Goal: Information Seeking & Learning: Learn about a topic

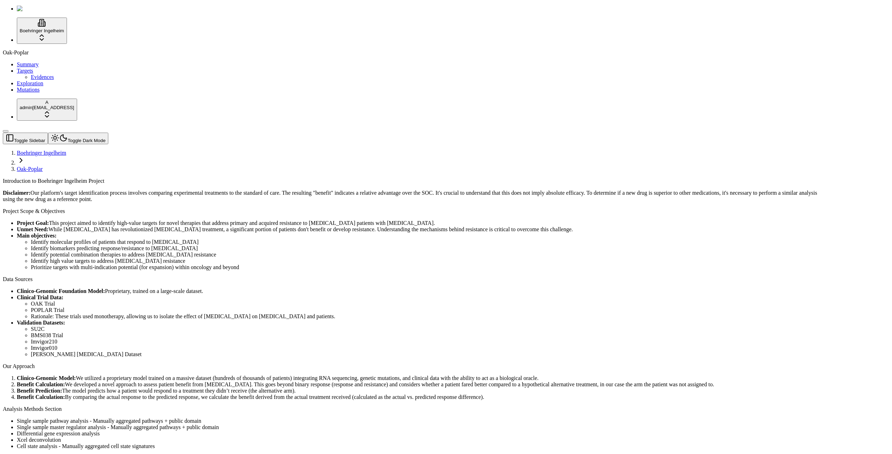
click at [31, 93] on link "Mutations" at bounding box center [28, 90] width 23 height 6
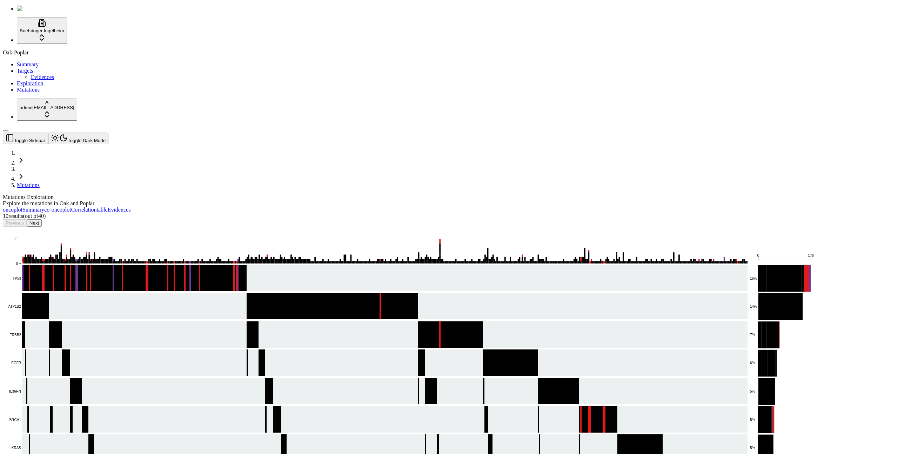
click at [186, 265] on rect at bounding box center [376, 278] width 741 height 27
click at [243, 200] on div "Explore the mutations in Oak and Poplar" at bounding box center [415, 203] width 825 height 6
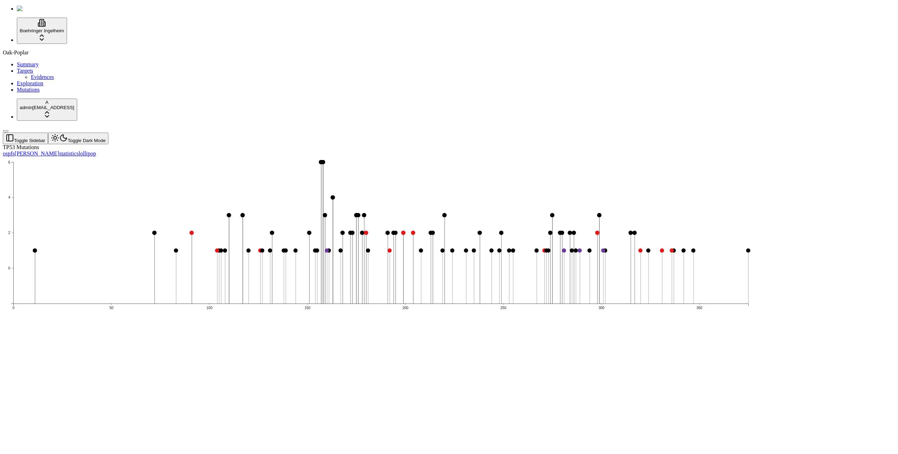
click at [219, 221] on icon "0 2 4 6 0 50 100 150 200 250 300 350 Missense Mutation hits: 2 (position: 172) …" at bounding box center [381, 252] width 756 height 190
click at [660, 253] on icon "0 2 4 6 0 50 100 150 200 250 300 350 Missense Mutation hits: 2 (position: 172) …" at bounding box center [381, 252] width 756 height 190
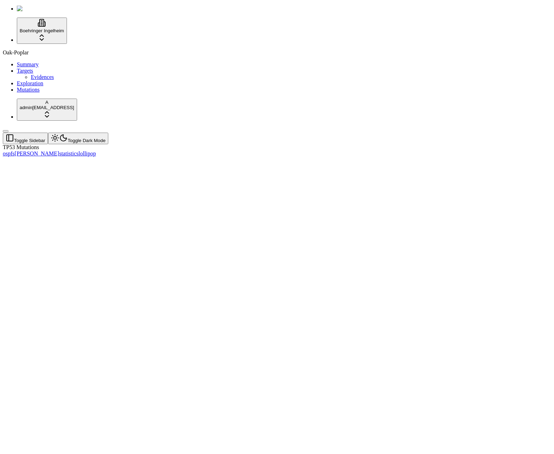
click at [308, 157] on div "TP53 Mutations os pfs orr statistics lollipop" at bounding box center [243, 150] width 481 height 13
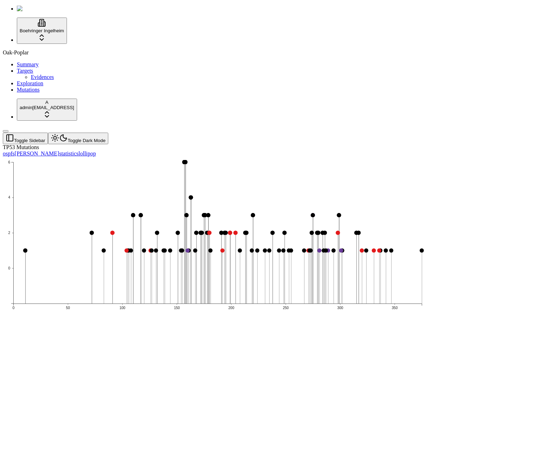
click at [263, 202] on div "0 2 4 6 0 50 100 150 200 250 300 350 Missense Mutation hits: 2 (position: 172) …" at bounding box center [243, 253] width 481 height 192
click at [367, 208] on icon "0 2 4 6 0 50 100 150 200 250 300 350 Missense Mutation hits: 2 (position: 172) …" at bounding box center [218, 252] width 430 height 190
click at [252, 308] on div "TP53 Mutations os pfs orr statistics lollipop 0 2 4 6 0 50 100 150 200 250 300 …" at bounding box center [243, 246] width 481 height 204
click at [167, 157] on icon "0 2 4 6 0 50 100 150 200 250 300 350 Missense Mutation hits: 2 (position: 172) …" at bounding box center [218, 252] width 430 height 190
click at [148, 133] on header "Toggle Sidebar Toggle Dark Mode" at bounding box center [243, 139] width 481 height 12
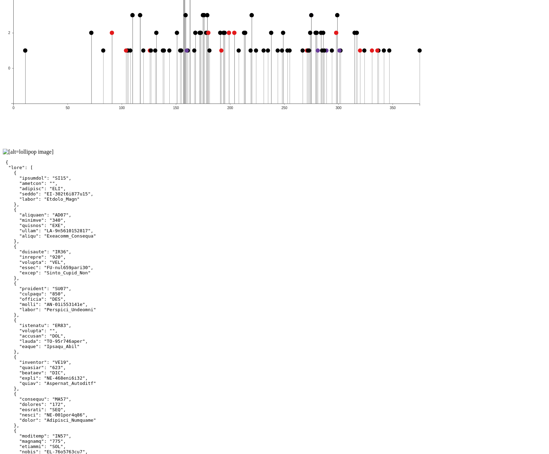
scroll to position [203, 0]
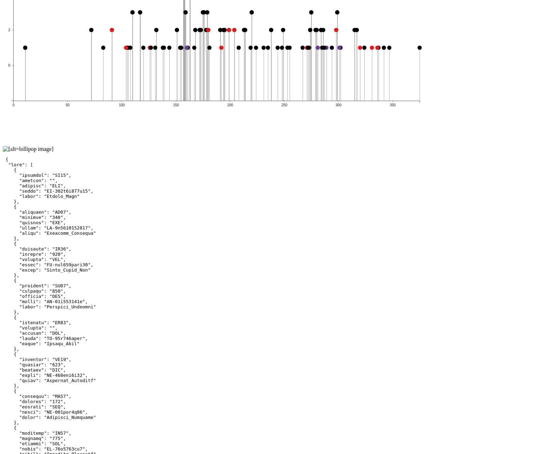
click at [427, 53] on icon "0 2 4 6 0 50 100 150 200 250 300 350 Missense Mutation hits: 2 (position: 172) …" at bounding box center [217, 49] width 428 height 190
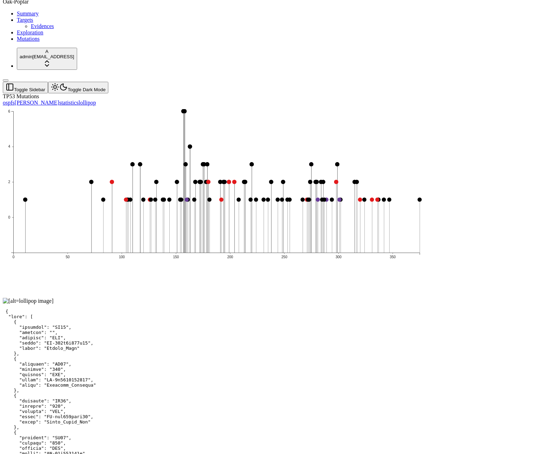
scroll to position [0, 0]
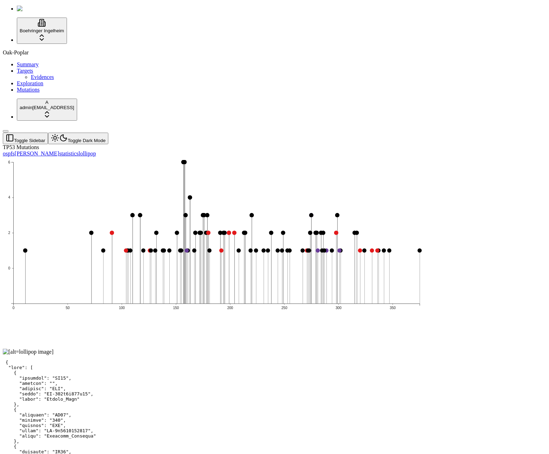
click at [211, 158] on icon "0 2 4 6 0 50 100 150 200 250 300 350 Missense Mutation hits: 2 (position: 172) …" at bounding box center [217, 252] width 428 height 190
click at [241, 157] on icon "0 2 4 6 0 50 100 150 200 250 300 350 Missense Mutation hits: 2 (position: 172) …" at bounding box center [217, 252] width 428 height 190
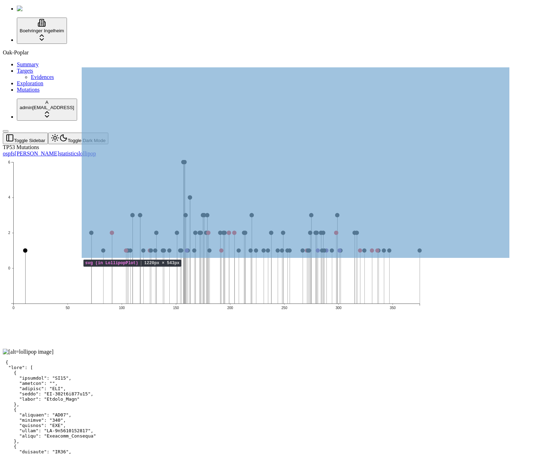
click at [302, 157] on icon "0 2 4 6 0 50 100 150 200 250 300 350 Missense Mutation hits: 2 (position: 172) …" at bounding box center [217, 252] width 428 height 190
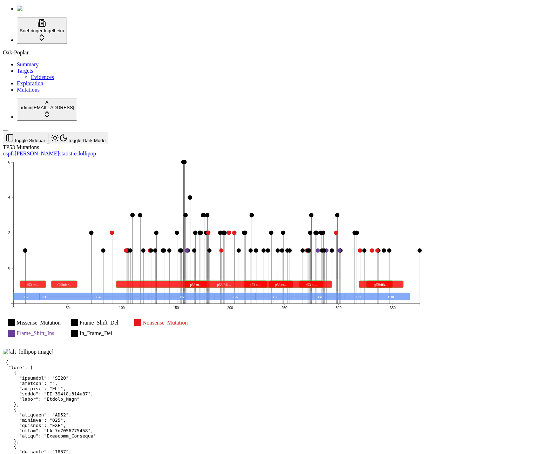
click at [156, 162] on icon "Missense_Mutation Missense_Mutation Frame_Shift_Del Frame_Shift_Del Nonsense_Mu…" at bounding box center [217, 252] width 428 height 190
click at [155, 163] on icon "Missense_Mutation Missense_Mutation Frame_Shift_Del Frame_Shift_Del Nonsense_Mu…" at bounding box center [217, 252] width 428 height 190
click at [249, 280] on rect at bounding box center [224, 283] width 216 height 7
click at [40, 93] on link "Mutations" at bounding box center [28, 90] width 23 height 6
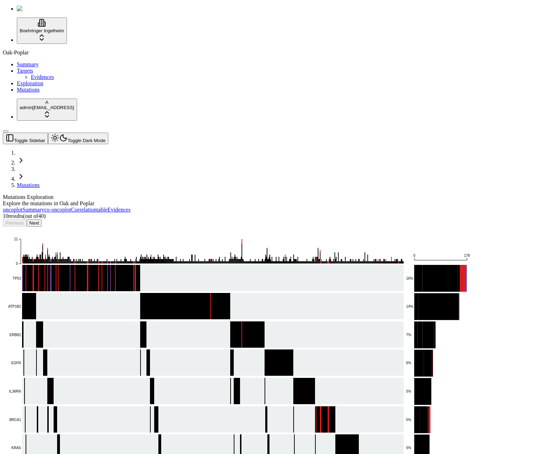
click at [42, 219] on button "Next" at bounding box center [34, 222] width 15 height 7
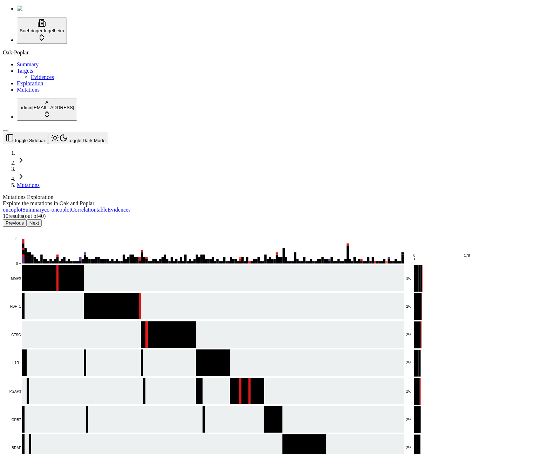
click at [27, 219] on button "Previous" at bounding box center [15, 222] width 24 height 7
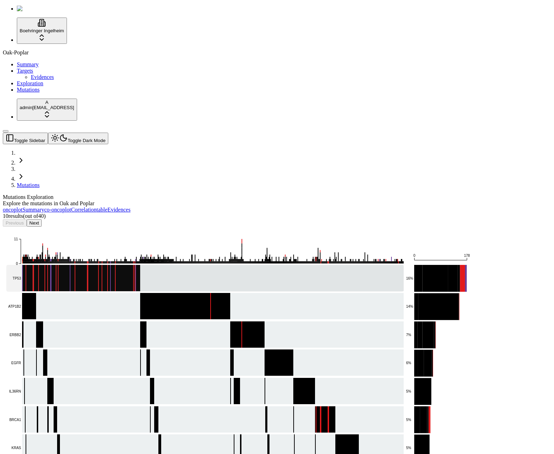
click at [147, 265] on rect at bounding box center [205, 278] width 398 height 27
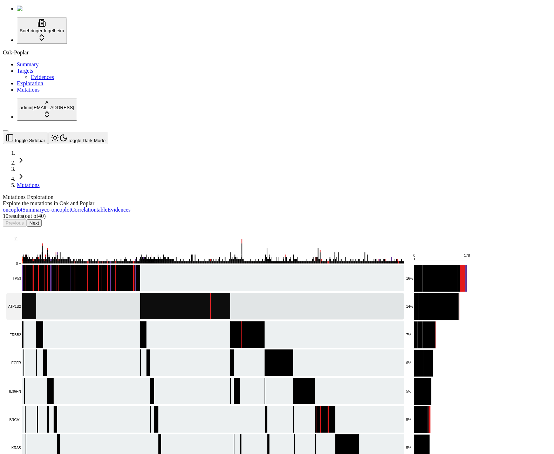
click at [144, 293] on rect at bounding box center [205, 306] width 398 height 27
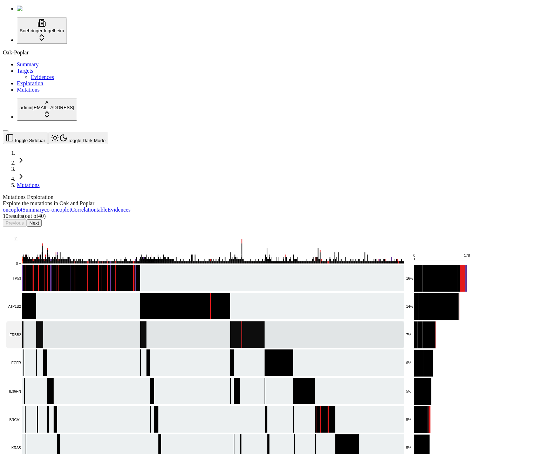
click at [141, 321] on rect at bounding box center [205, 334] width 398 height 27
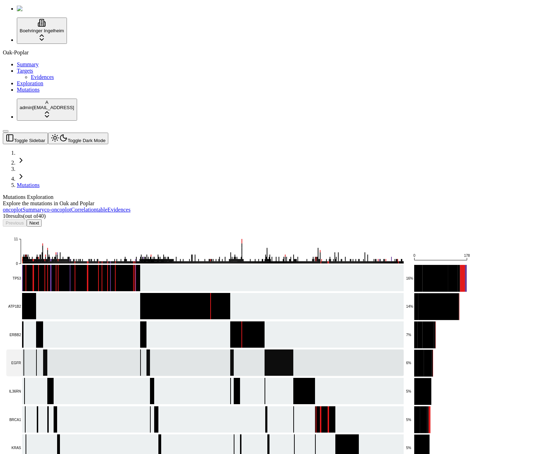
click at [147, 349] on rect at bounding box center [205, 362] width 398 height 27
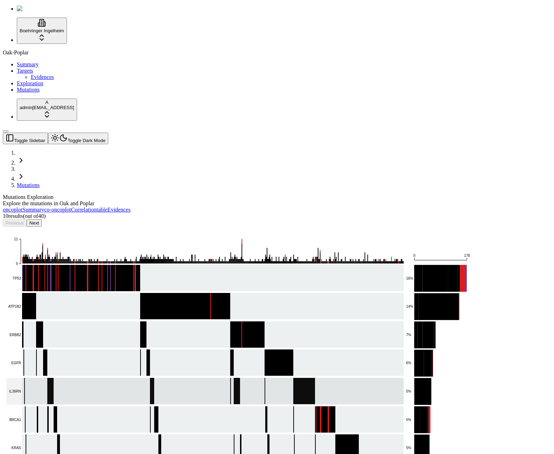
click at [149, 378] on rect at bounding box center [205, 391] width 398 height 27
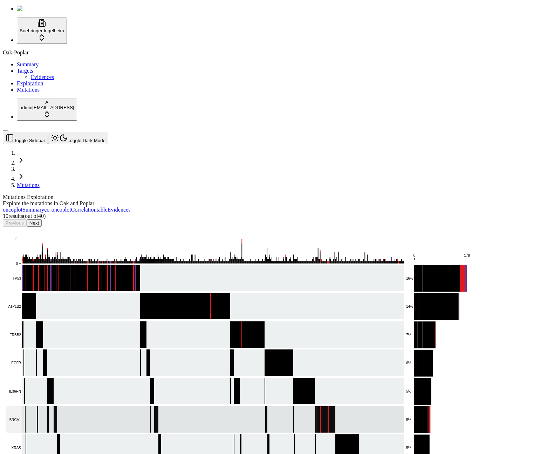
click at [156, 406] on rect at bounding box center [205, 419] width 398 height 27
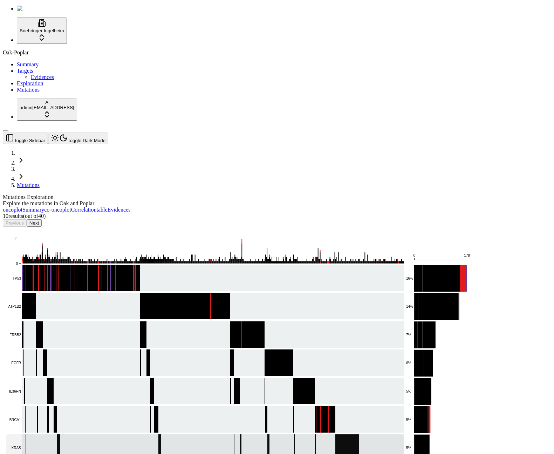
click at [169, 434] on rect at bounding box center [205, 447] width 398 height 27
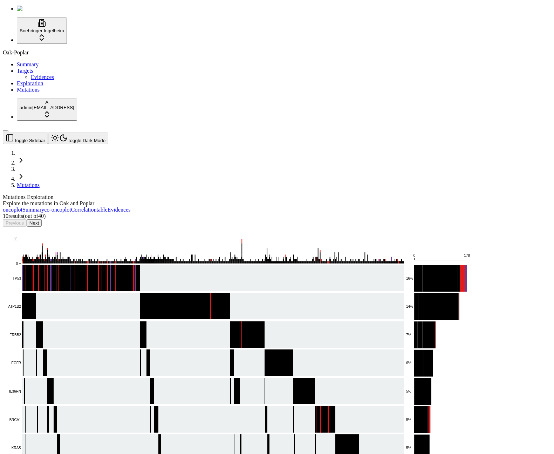
drag, startPoint x: 263, startPoint y: 356, endPoint x: 275, endPoint y: 359, distance: 11.9
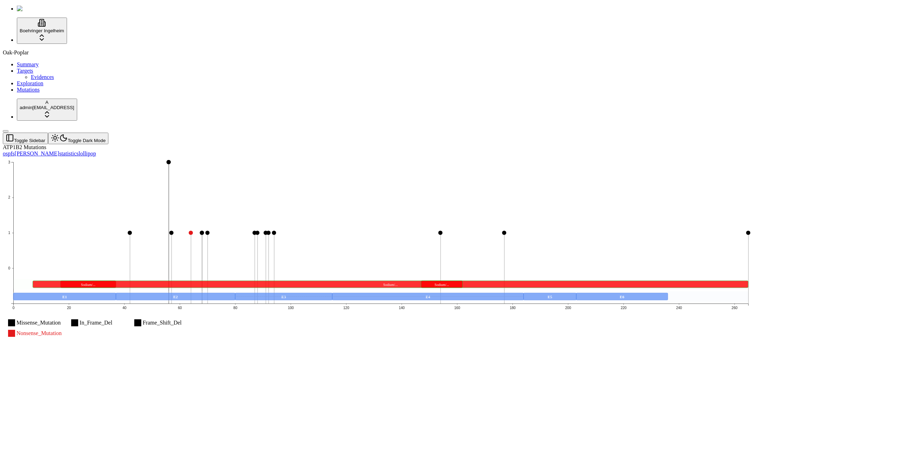
click at [418, 279] on rect at bounding box center [378, 284] width 730 height 11
click at [543, 157] on icon "Missense_Mutation Missense_Mutation In_Frame_Del In_Frame_Del Frame_Shift_Del F…" at bounding box center [381, 252] width 756 height 190
click at [700, 157] on icon "Missense_Mutation Missense_Mutation In_Frame_Del In_Frame_Del Frame_Shift_Del F…" at bounding box center [381, 252] width 756 height 190
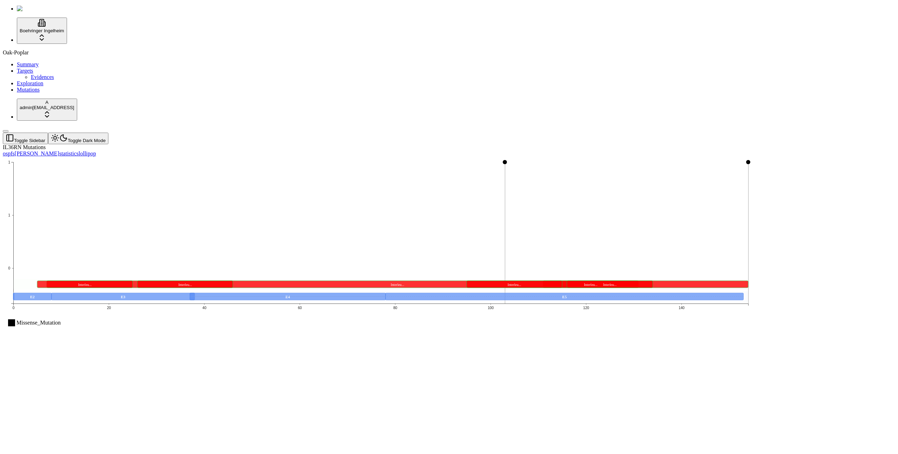
click at [448, 280] on rect at bounding box center [398, 283] width 702 height 7
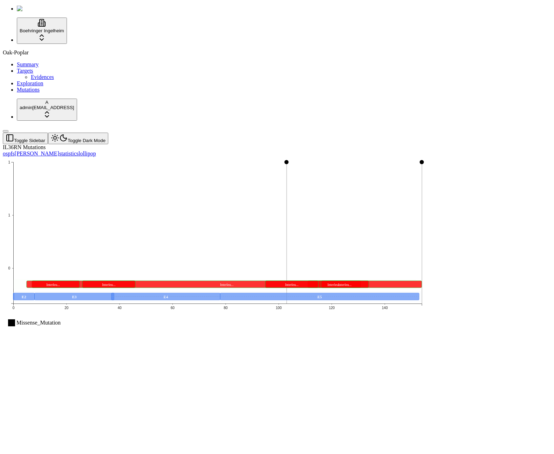
click at [177, 157] on icon "Missense_Mutation Missense_Mutation 0 1 1 0 20 40 60 80 100 120 140 Missense Mu…" at bounding box center [218, 252] width 430 height 190
click at [242, 157] on icon "Missense_Mutation Missense_Mutation 0 1 1 0 20 40 60 80 100 120 140 Missense Mu…" at bounding box center [218, 252] width 430 height 190
click at [37, 93] on link "Mutations" at bounding box center [28, 90] width 23 height 6
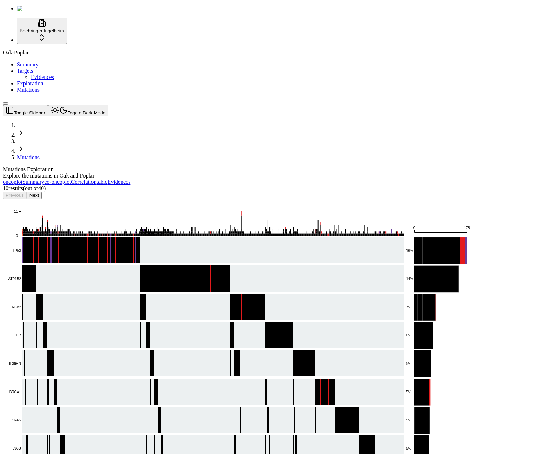
click at [32, 93] on div "Oak-Poplar Summary Targets Evidences Exploration Mutations" at bounding box center [277, 70] width 549 height 43
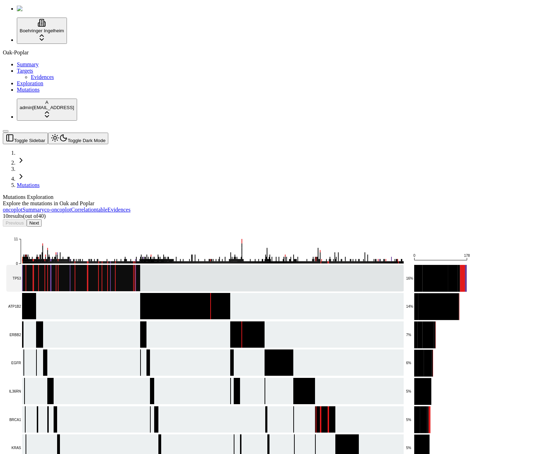
click at [285, 265] on rect at bounding box center [205, 278] width 398 height 27
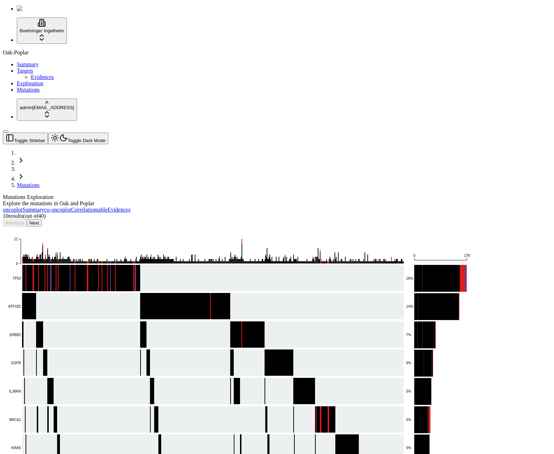
click at [235, 133] on header "Toggle Sidebar Toggle Dark Mode Mutations" at bounding box center [243, 161] width 481 height 56
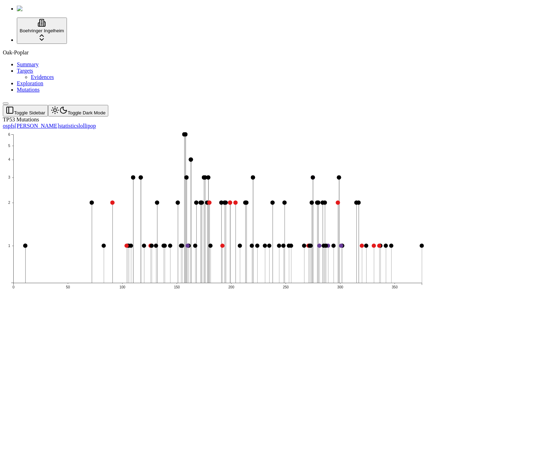
click at [225, 116] on div "TP53 Mutations" at bounding box center [243, 119] width 481 height 6
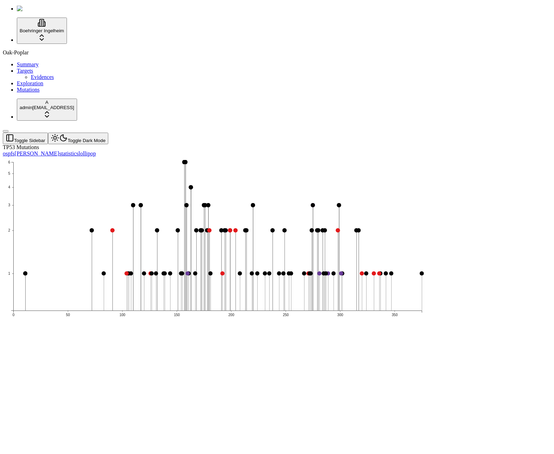
click at [354, 278] on div "TP53 Mutations os pfs [PERSON_NAME] statistics lollipop 1 2 3 4 5 6 0 50 100 15…" at bounding box center [243, 246] width 481 height 204
click at [368, 263] on div "1 2 3 4 5 6 0 50 100 150 200 250 300 350" at bounding box center [243, 253] width 481 height 192
